Goal: Task Accomplishment & Management: Manage account settings

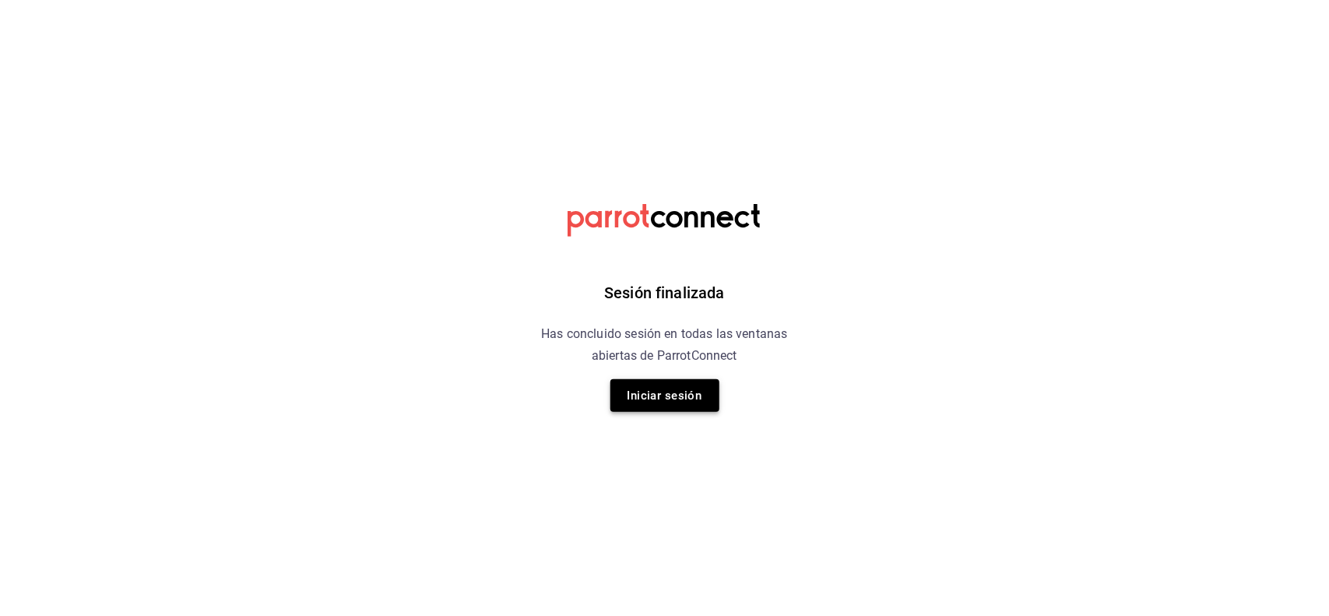
click at [695, 402] on button "Iniciar sesión" at bounding box center [664, 395] width 109 height 33
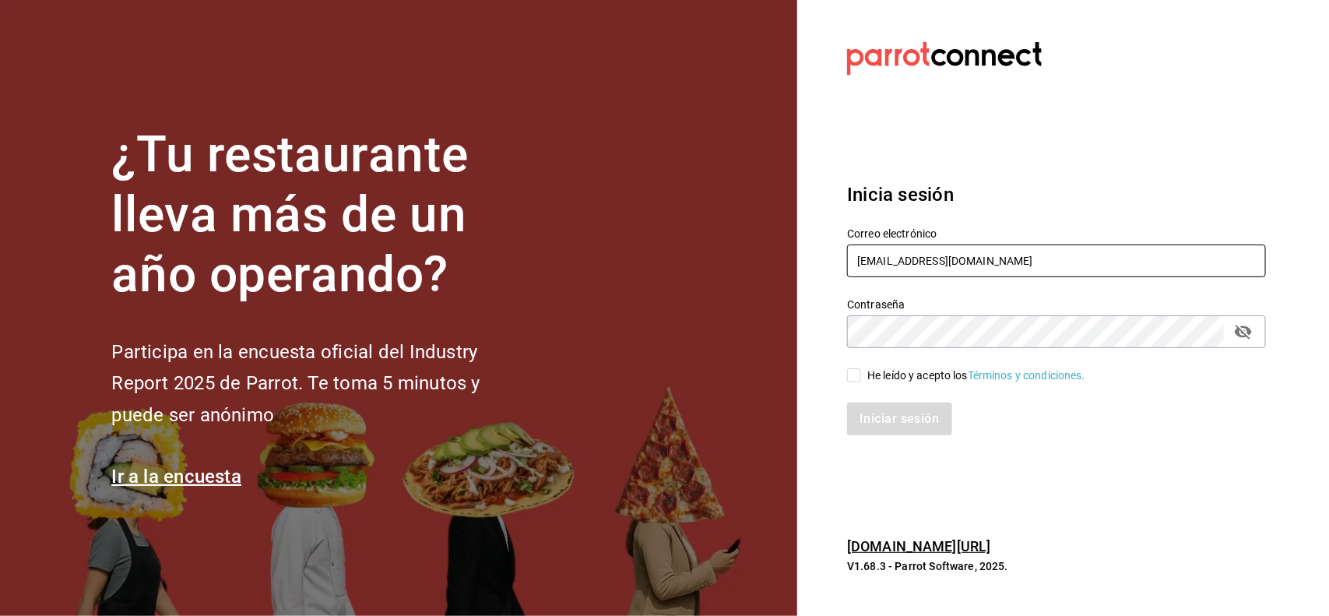
click at [1063, 262] on input "multiuser@celestica.com" at bounding box center [1056, 260] width 419 height 33
type input "multiuser@yazaki.com"
click at [857, 372] on input "He leído y acepto los Términos y condiciones." at bounding box center [854, 375] width 14 height 14
checkbox input "true"
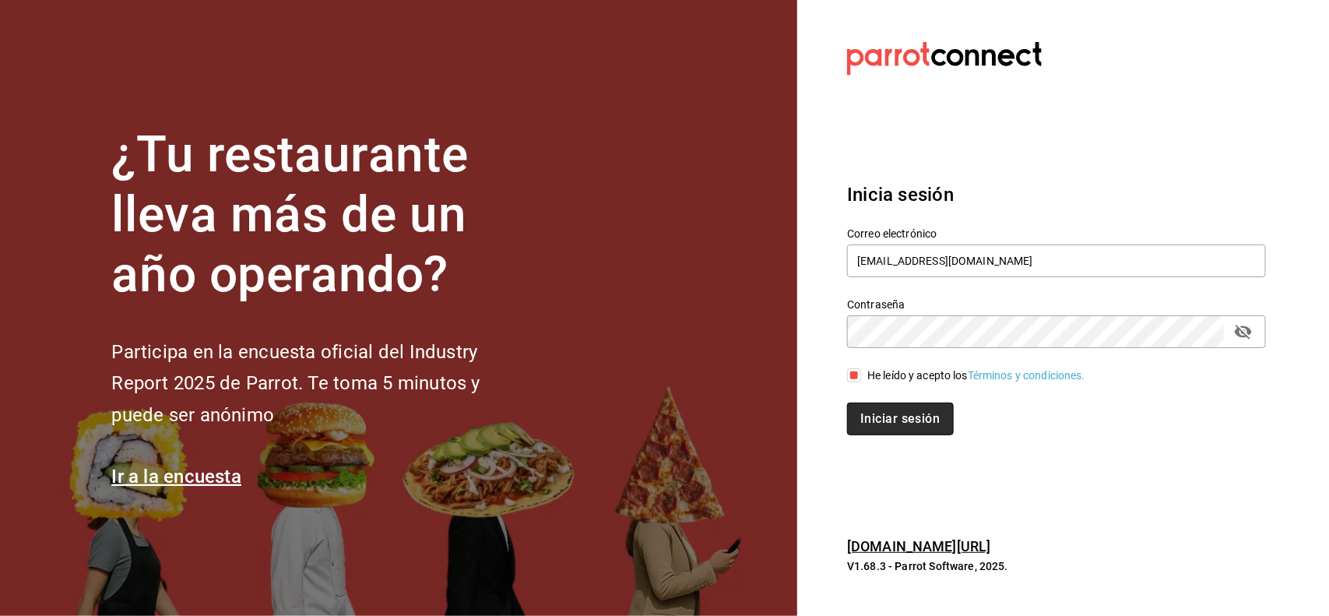
click at [893, 405] on button "Iniciar sesión" at bounding box center [900, 418] width 106 height 33
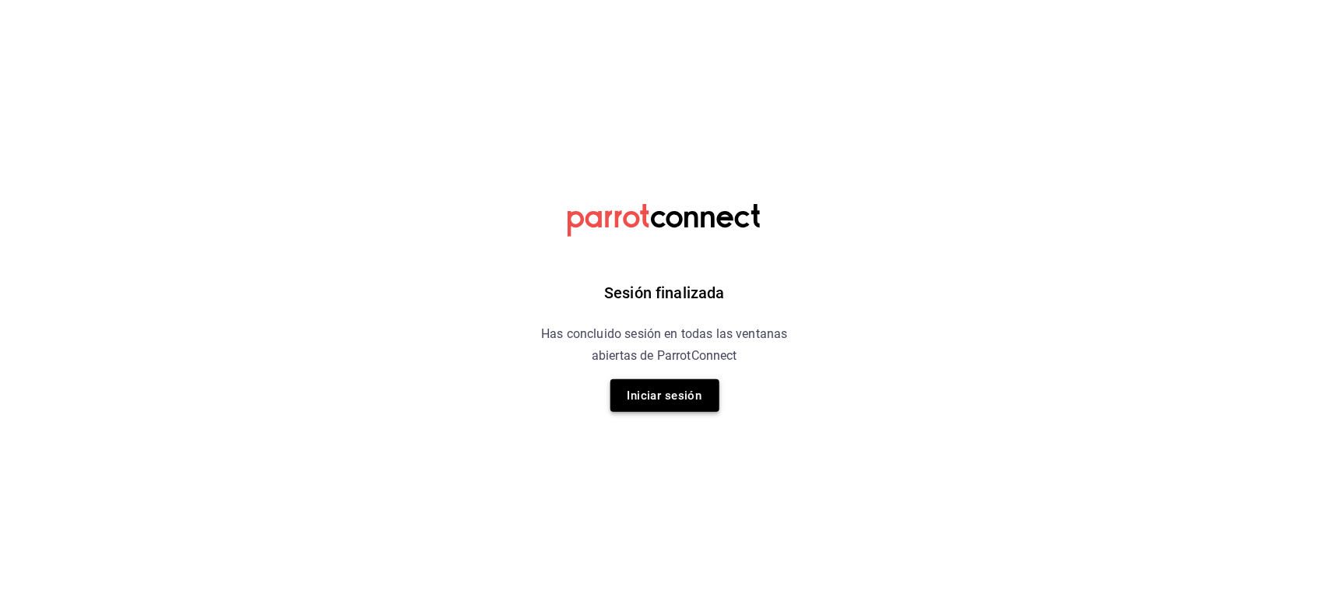
click at [674, 392] on button "Iniciar sesión" at bounding box center [664, 395] width 109 height 33
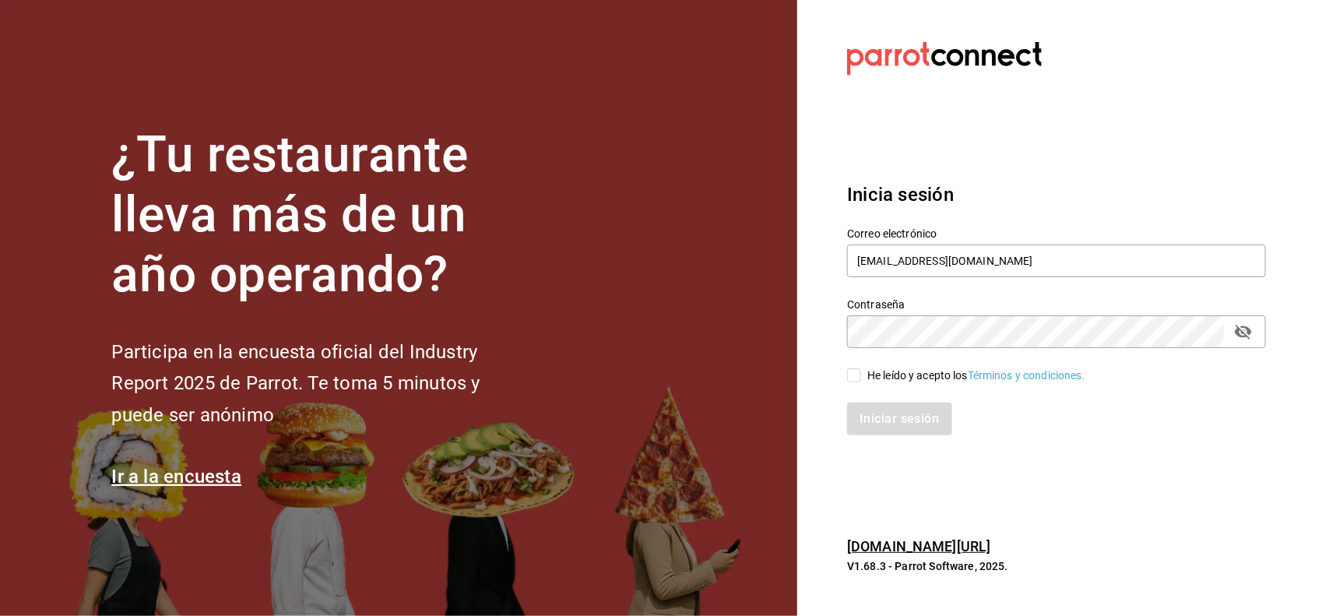
click at [856, 378] on input "He leído y acepto los Términos y condiciones." at bounding box center [854, 375] width 14 height 14
checkbox input "true"
click at [890, 413] on button "Iniciar sesión" at bounding box center [900, 418] width 106 height 33
